Goal: Information Seeking & Learning: Learn about a topic

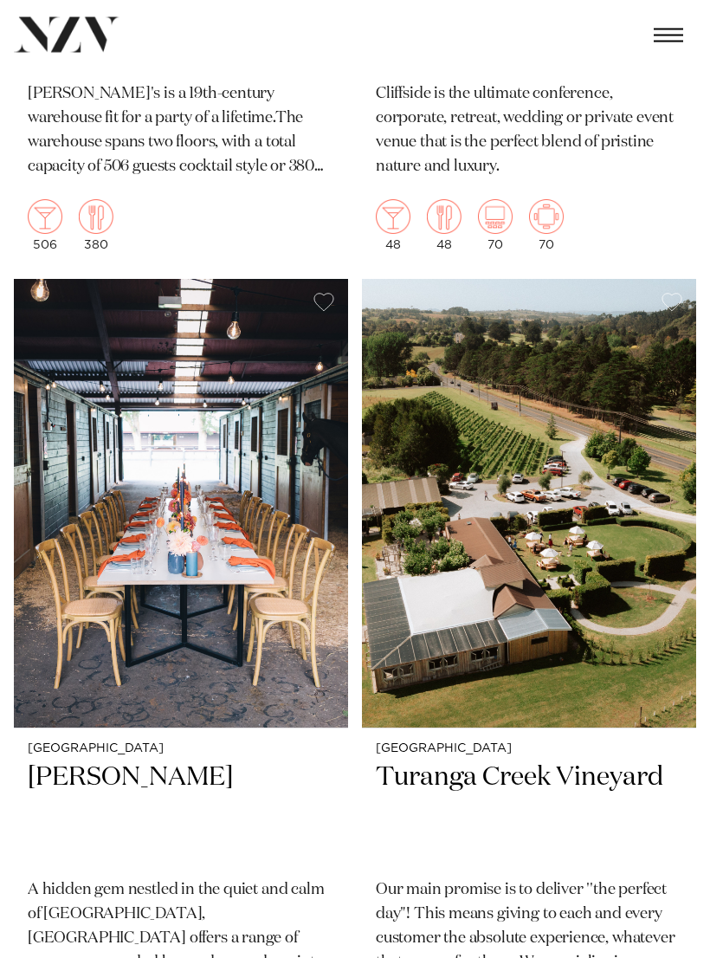
scroll to position [28827, 0]
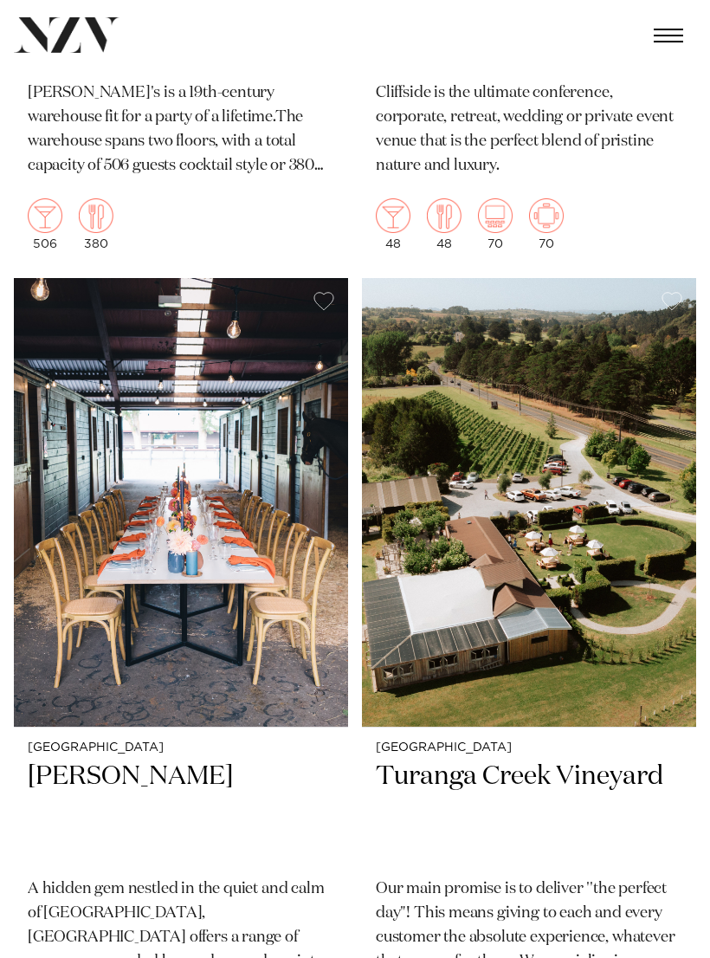
click at [557, 760] on h2 "Turanga Creek Vineyard" at bounding box center [529, 811] width 307 height 103
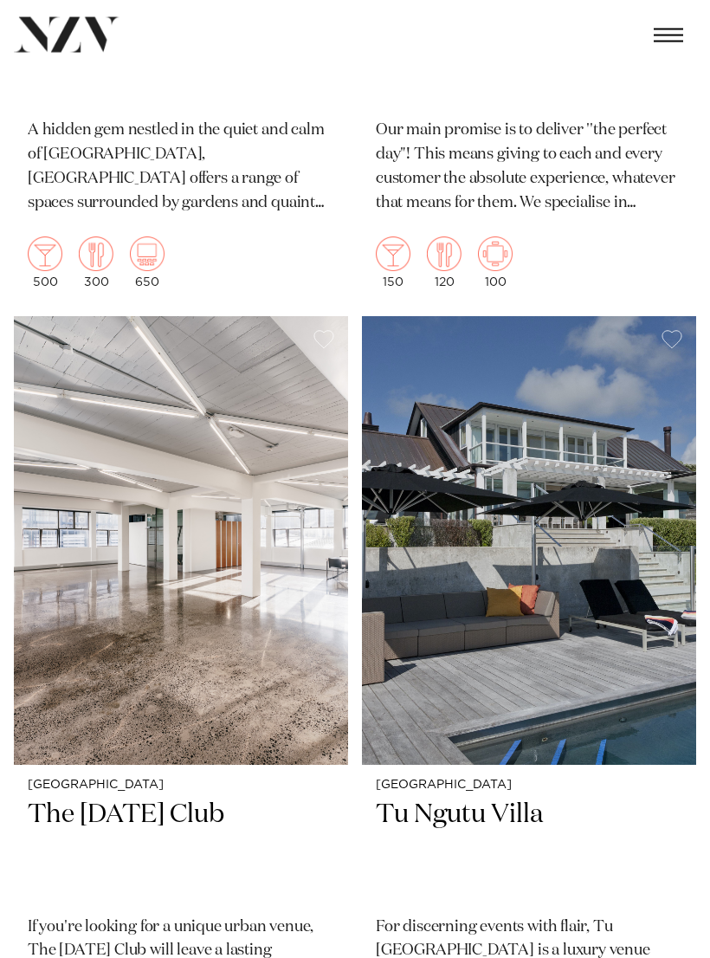
scroll to position [29586, 0]
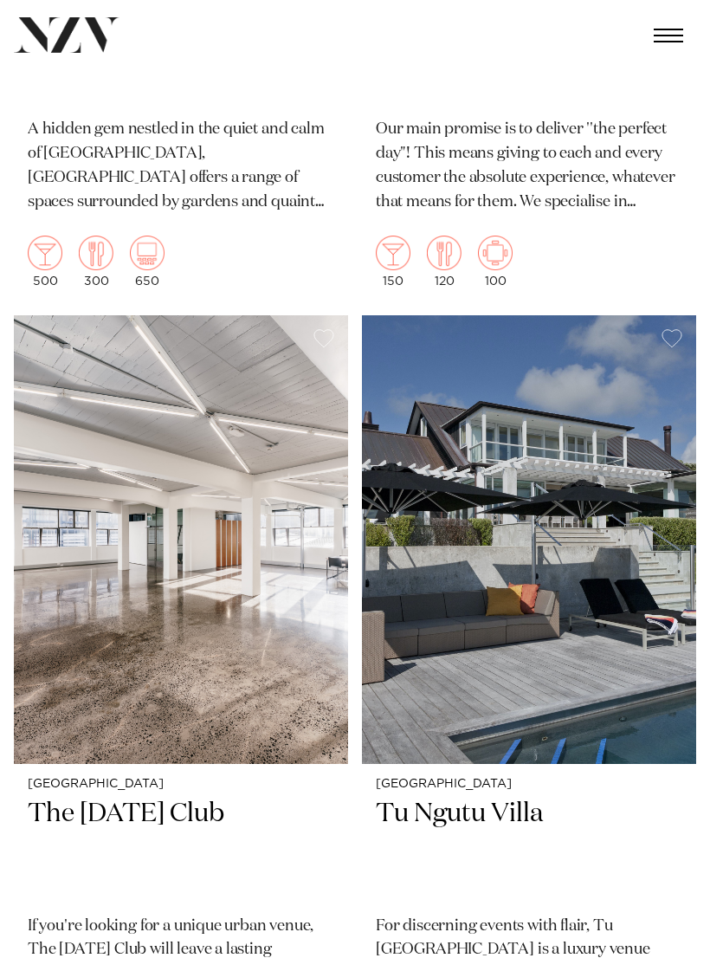
click at [221, 552] on img at bounding box center [181, 539] width 334 height 449
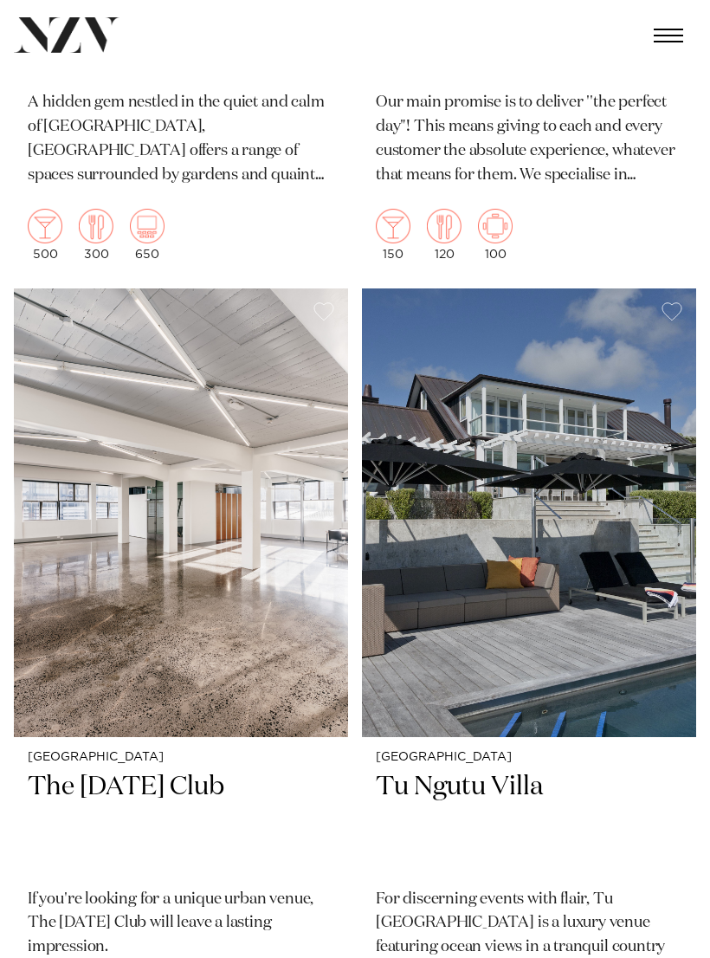
click at [561, 498] on img at bounding box center [529, 512] width 334 height 449
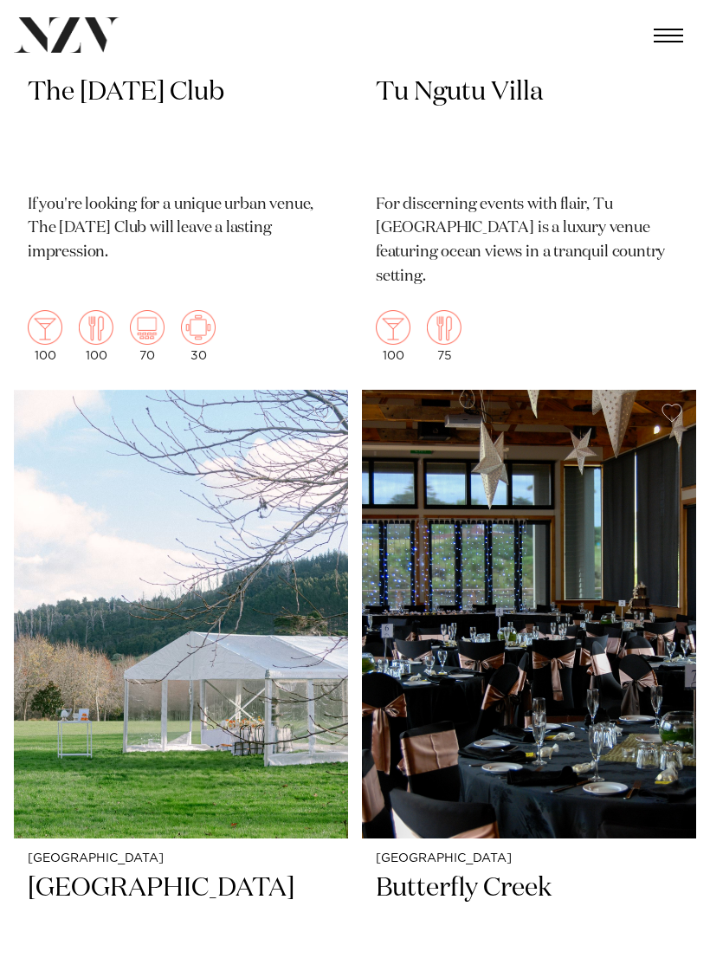
scroll to position [30309, 0]
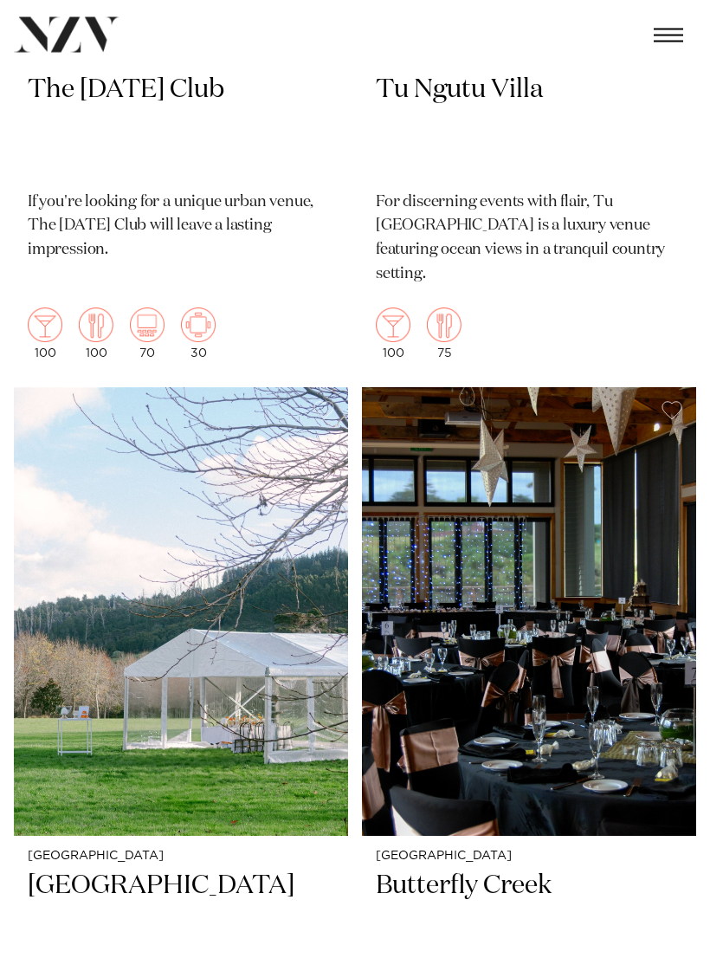
click at [242, 600] on img at bounding box center [181, 612] width 334 height 449
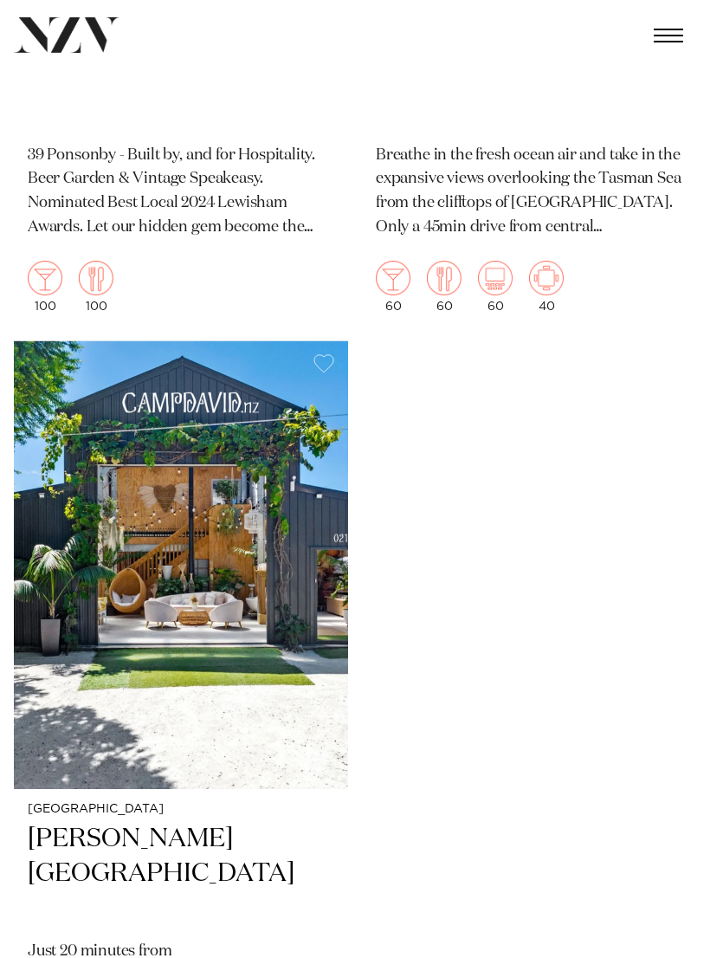
scroll to position [35132, 0]
click at [229, 490] on img at bounding box center [181, 565] width 334 height 449
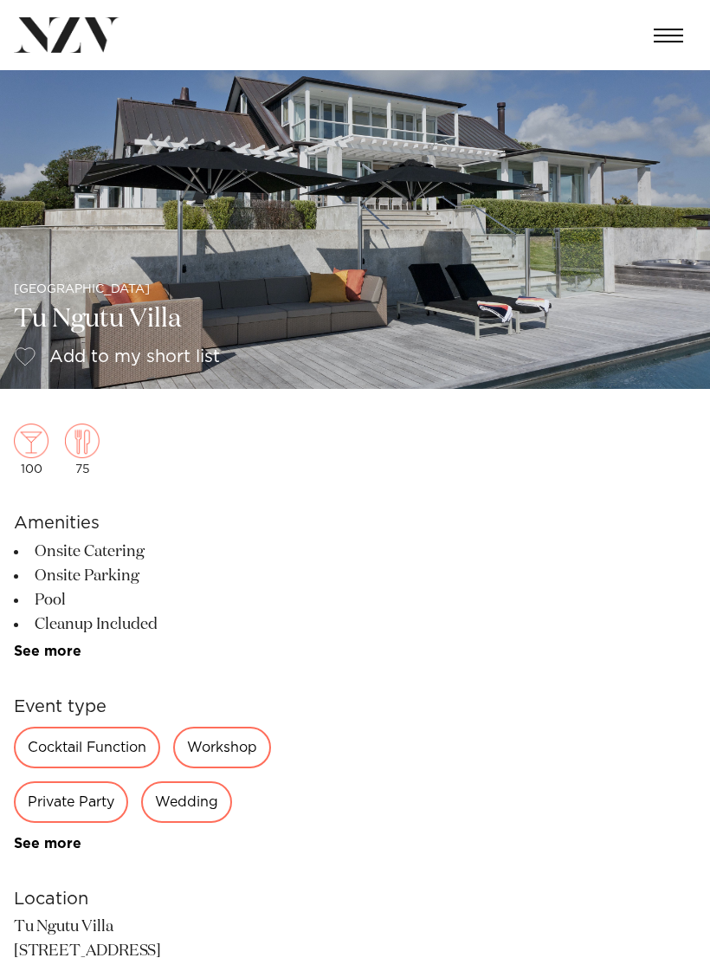
scroll to position [16, 0]
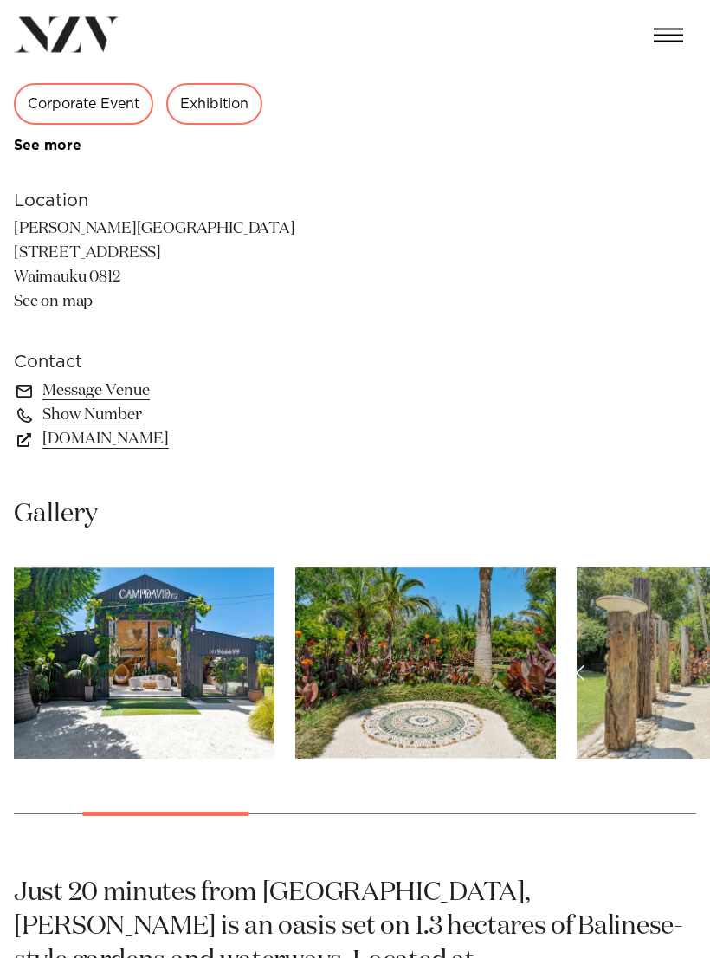
scroll to position [746, 0]
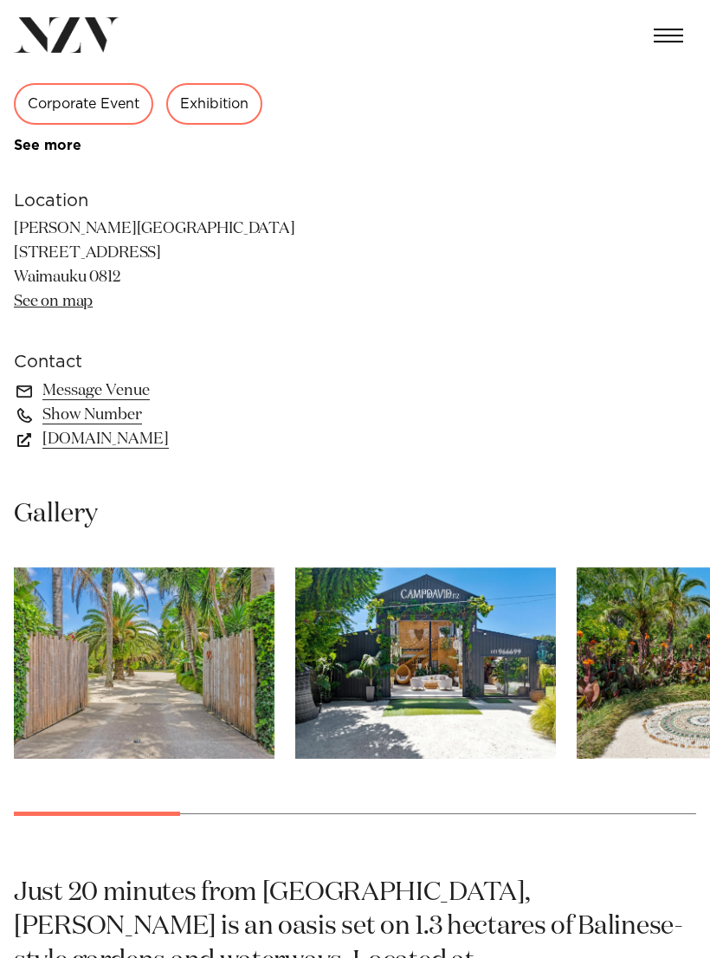
click at [197, 678] on img "1 / 10" at bounding box center [144, 662] width 261 height 191
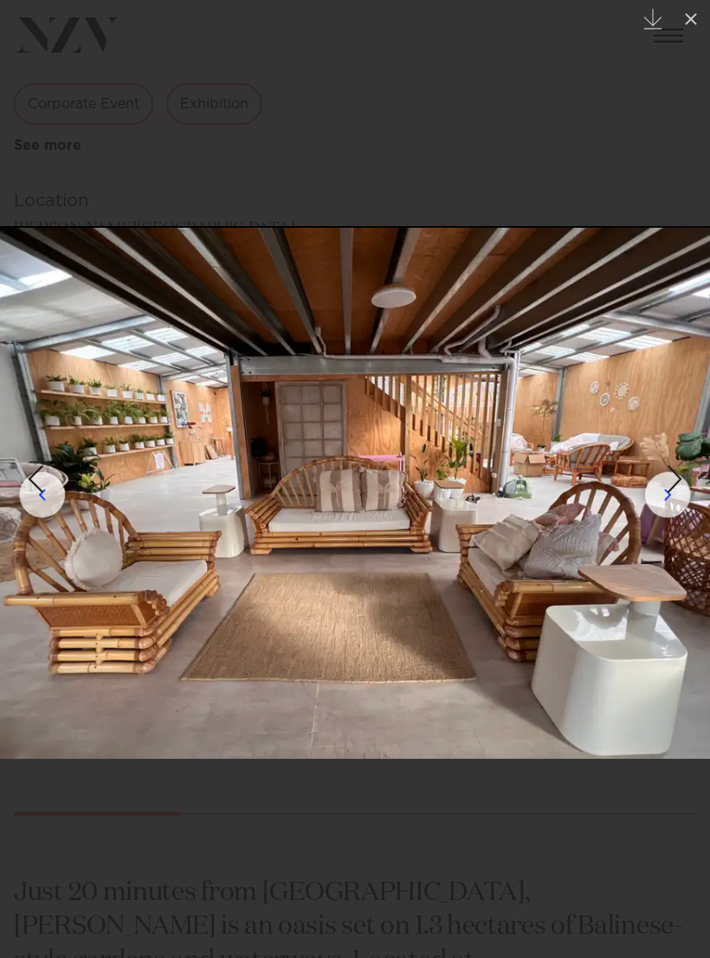
click at [686, 23] on icon at bounding box center [691, 19] width 21 height 21
